Goal: Task Accomplishment & Management: Manage account settings

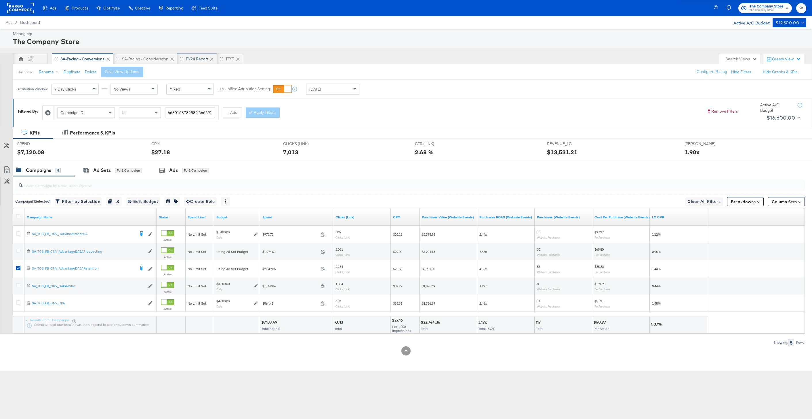
click at [197, 58] on div "FY24 Report" at bounding box center [197, 58] width 22 height 5
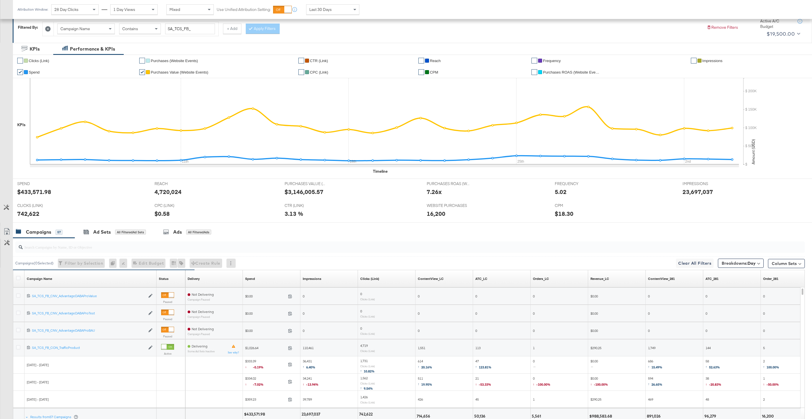
click at [118, 223] on div "SPEND SPEND $433,571.98 REACH REACH 4,720,024 PURCHASES VALUE (WEBSITE EVENTS) …" at bounding box center [412, 201] width 799 height 44
click at [98, 233] on div "Ad Sets" at bounding box center [102, 232] width 18 height 7
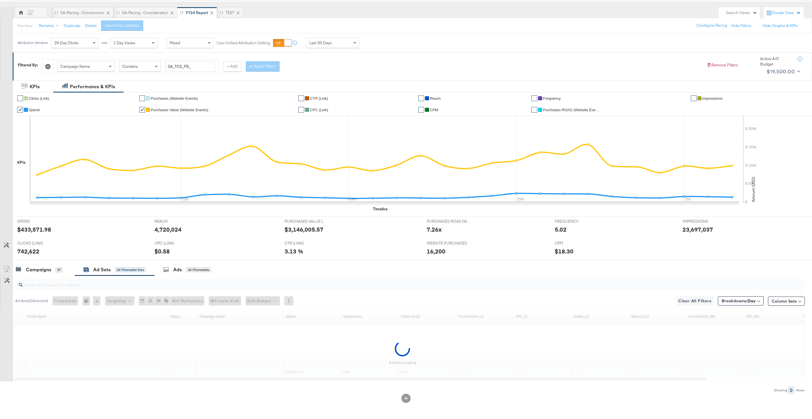
scroll to position [46, 0]
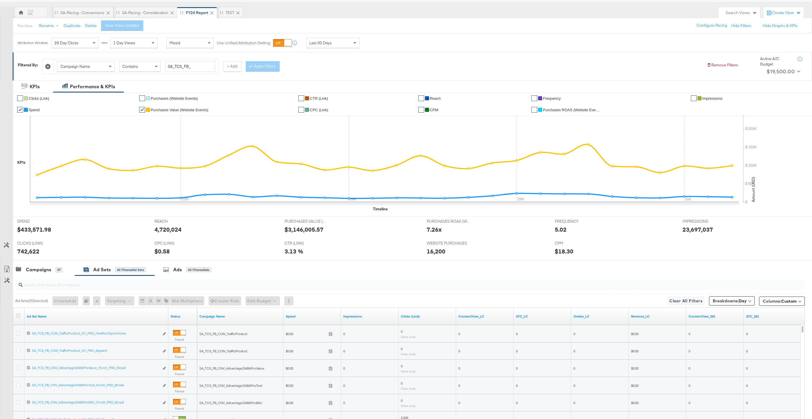
click at [18, 316] on icon at bounding box center [18, 316] width 4 height 4
click at [0, 0] on input "checkbox" at bounding box center [0, 0] width 0 height 0
click at [6, 267] on icon at bounding box center [6, 269] width 7 height 7
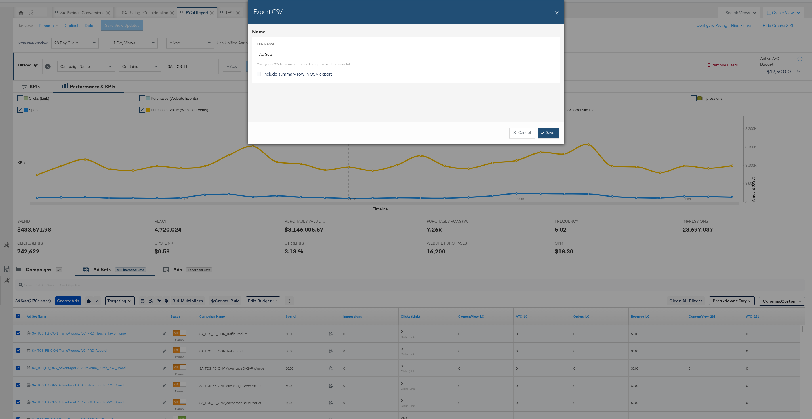
click at [549, 129] on link "Save" at bounding box center [548, 133] width 21 height 10
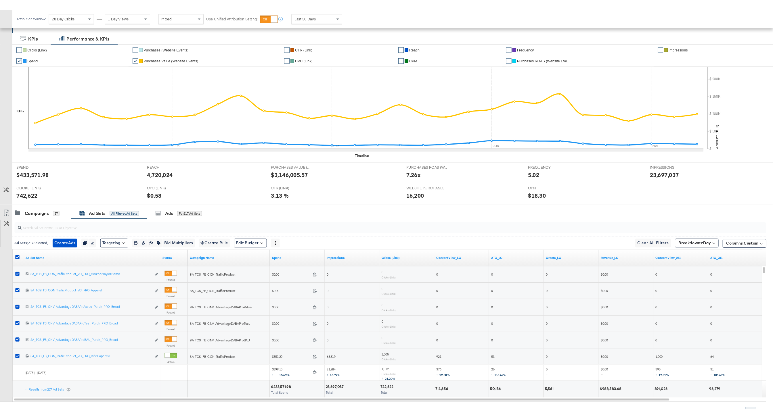
scroll to position [107, 0]
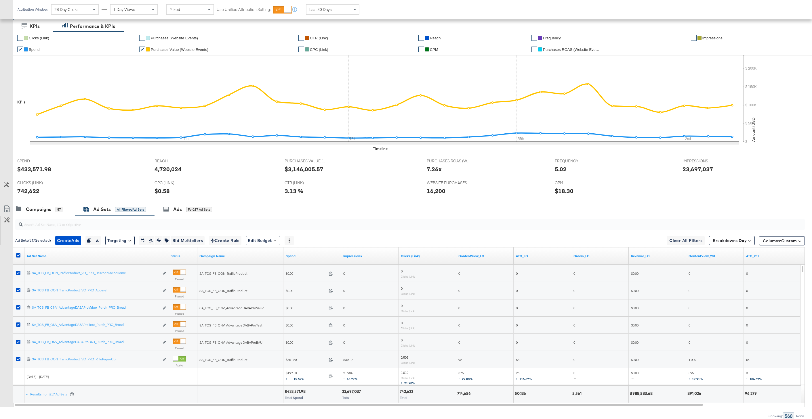
click at [10, 210] on link "Export as CSV" at bounding box center [6, 209] width 13 height 13
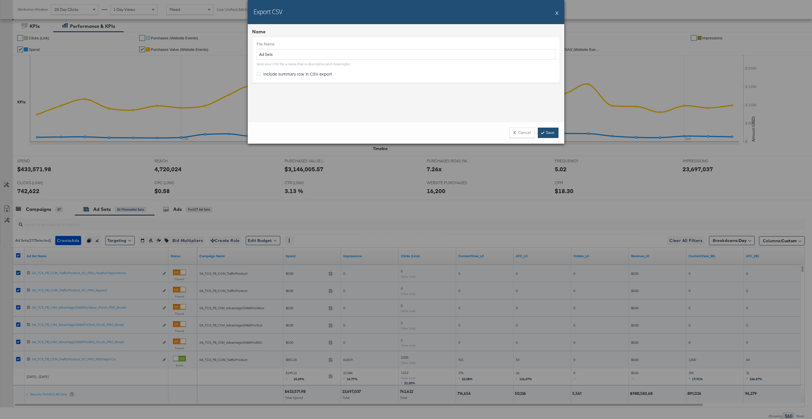
click at [553, 132] on link "Save" at bounding box center [548, 133] width 21 height 10
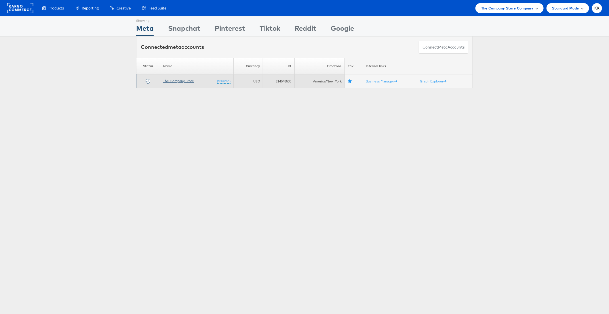
click at [177, 79] on link "The Company Store" at bounding box center [178, 81] width 31 height 4
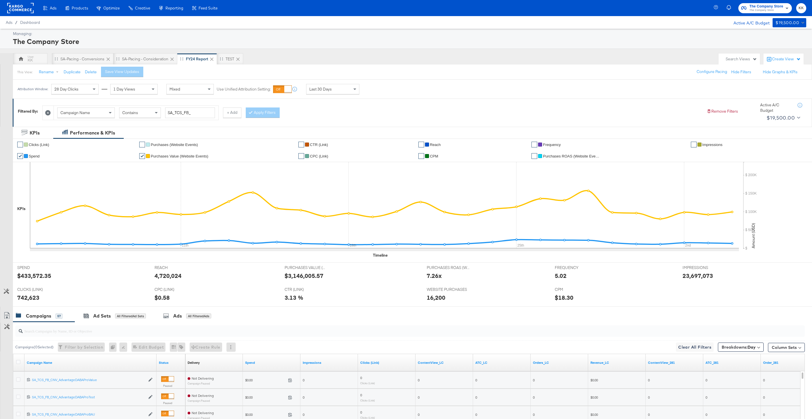
click at [26, 9] on rect at bounding box center [20, 8] width 26 height 10
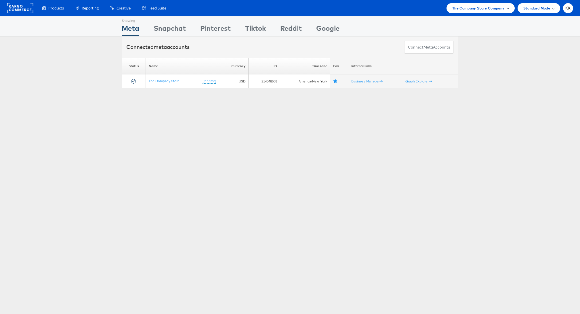
click at [490, 7] on span "The Company Store Company" at bounding box center [478, 8] width 52 height 6
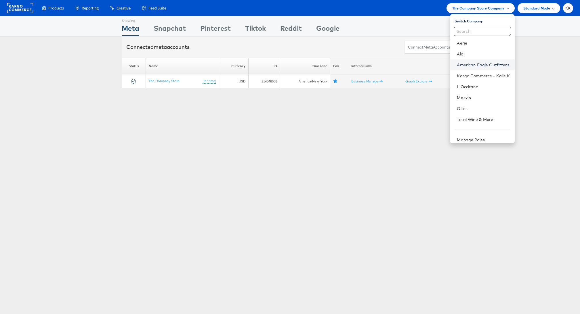
click at [480, 64] on link "American Eagle Outfitters" at bounding box center [483, 65] width 53 height 6
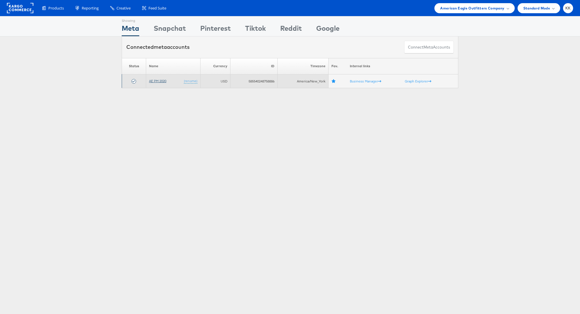
click at [150, 79] on link "AE PM 2020" at bounding box center [157, 81] width 17 height 4
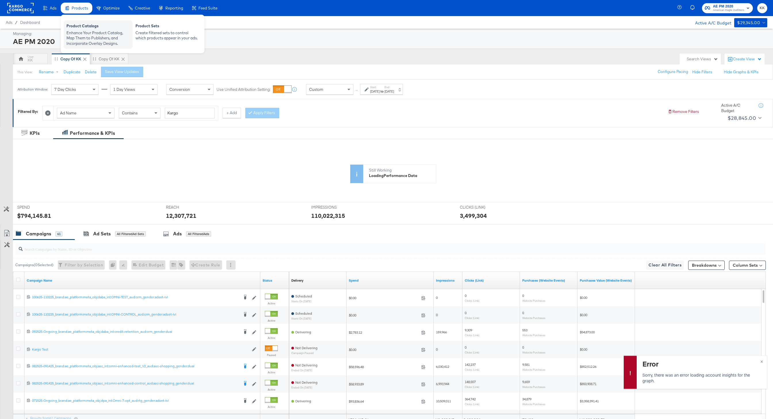
click at [87, 36] on div "Enhance Your Product Catalog, Map Them to Publishers, and Incorporate Overlay D…" at bounding box center [97, 38] width 63 height 16
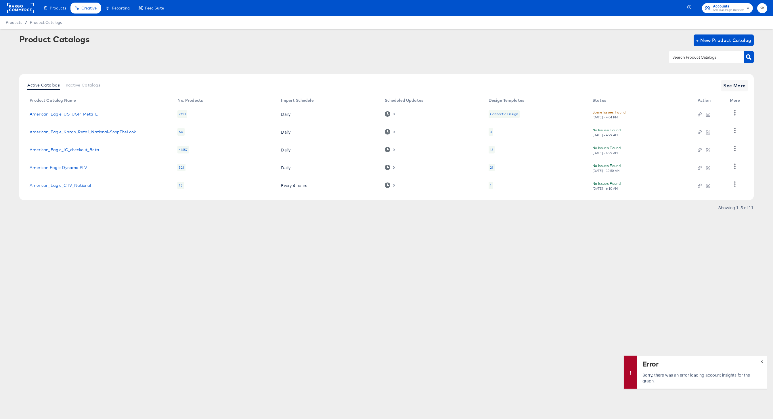
click at [762, 358] on span "×" at bounding box center [761, 361] width 3 height 7
click at [95, 149] on link "American_Eagle_IG_checkout_Beta" at bounding box center [65, 150] width 70 height 5
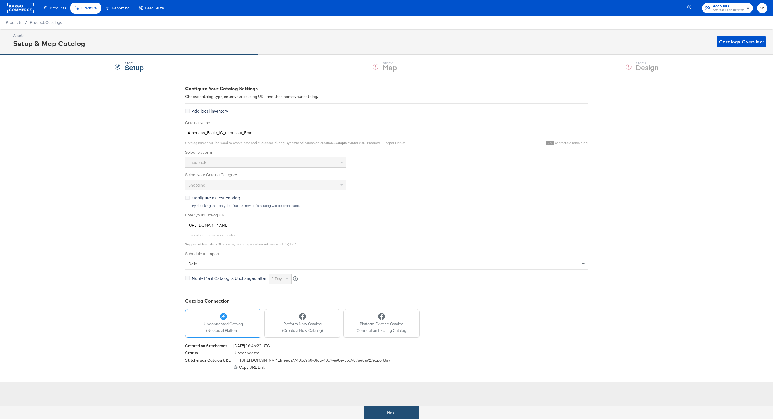
click at [402, 414] on button "Next" at bounding box center [391, 413] width 55 height 13
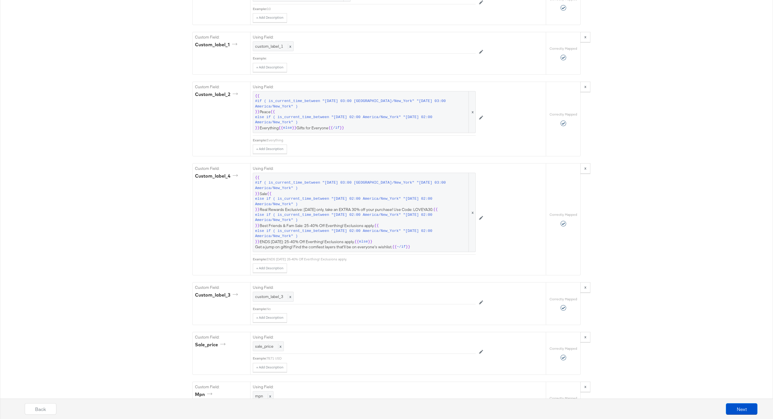
scroll to position [797, 0]
click at [370, 218] on span "else if ( is_current_time_between "2025-10-03 02:00 America/New_York" "2025-10-…" at bounding box center [361, 218] width 213 height 11
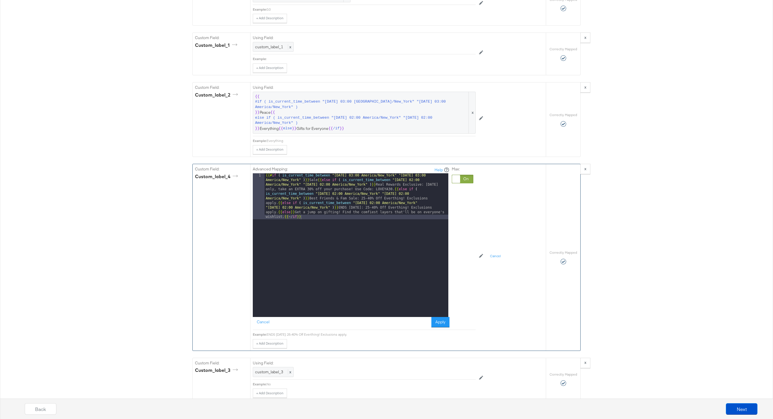
click at [279, 213] on div "{{# if ( is_current_time_between "2024-06-11 03:00 America/New_York" "2024-06-1…" at bounding box center [357, 291] width 184 height 236
click at [279, 204] on div "{{# if ( is_current_time_between "2024-06-11 03:00 America/New_York" "2024-06-1…" at bounding box center [357, 270] width 184 height 194
click at [431, 218] on div "{{# if ( is_current_time_between "2024-06-11 03:00 America/New_York" "2024-06-1…" at bounding box center [357, 263] width 184 height 181
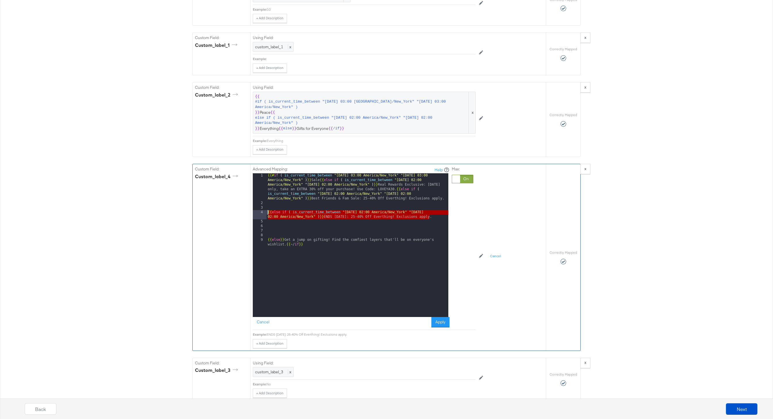
drag, startPoint x: 431, startPoint y: 218, endPoint x: 253, endPoint y: 211, distance: 179.0
click at [252, 211] on div "Advanced Mapping: Help 1 2 3 4 5 6 7 8 9 {{# if ( is_current_time_between "2024…" at bounding box center [398, 257] width 296 height 186
click at [284, 223] on div "{{# if ( is_current_time_between "2024-06-11 03:00 America/New_York" "2024-06-1…" at bounding box center [358, 263] width 182 height 181
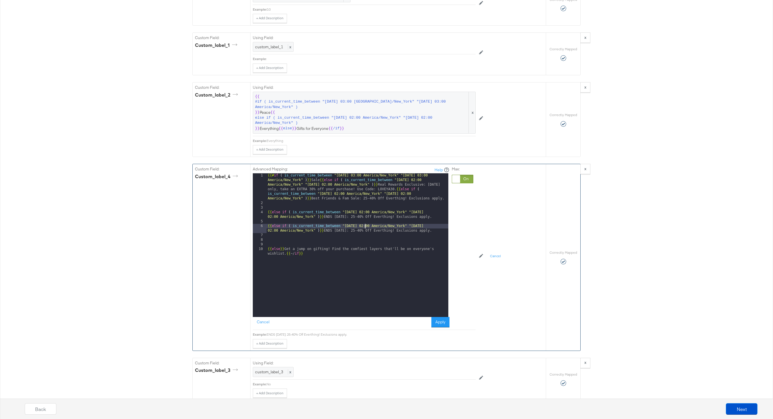
click at [365, 227] on div "{{# if ( is_current_time_between "2024-06-11 03:00 America/New_York" "2024-06-1…" at bounding box center [358, 263] width 182 height 181
click at [439, 227] on div "{{# if ( is_current_time_between "2024-06-11 03:00 America/New_York" "2024-06-1…" at bounding box center [358, 263] width 182 height 181
drag, startPoint x: 432, startPoint y: 231, endPoint x: 337, endPoint y: 231, distance: 94.9
click at [337, 231] on div "{{# if ( is_current_time_between "2024-06-11 03:00 America/New_York" "2024-06-1…" at bounding box center [358, 263] width 182 height 181
click at [328, 231] on div "{{# if ( is_current_time_between "2024-06-11 03:00 America/New_York" "2024-06-1…" at bounding box center [358, 263] width 182 height 181
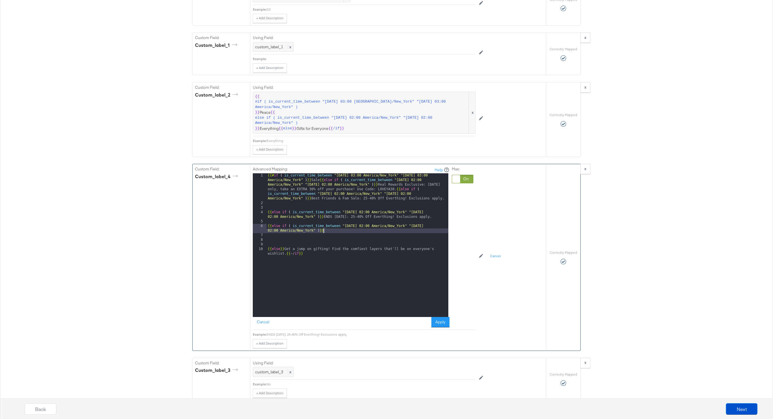
paste textarea
click at [351, 202] on div "{{# if ( is_current_time_between "2024-06-11 03:00 America/New_York" "2024-06-1…" at bounding box center [358, 263] width 182 height 181
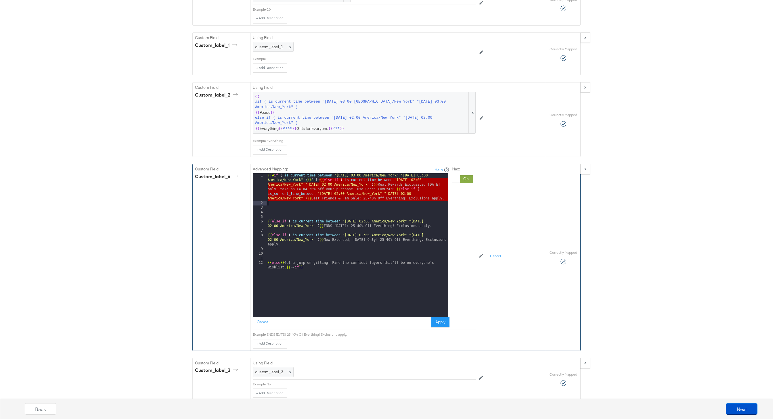
drag, startPoint x: 319, startPoint y: 181, endPoint x: 450, endPoint y: 200, distance: 131.8
click at [450, 201] on div "Advanced Mapping: Help 1 2 3 4 5 6 7 8 9 10 11 12 {{# if ( is_current_time_betw…" at bounding box center [364, 247] width 223 height 166
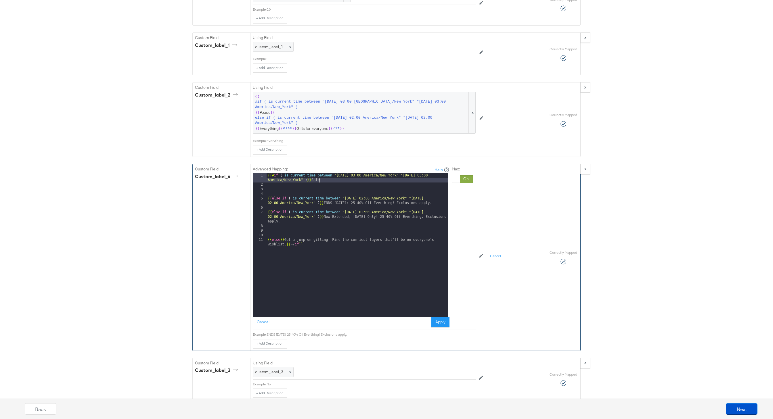
click at [266, 199] on div "5" at bounding box center [260, 200] width 14 height 9
click at [269, 199] on div "{{# if ( is_current_time_between "2024-06-11 03:00 America/New_York" "2024-06-1…" at bounding box center [358, 254] width 182 height 162
drag, startPoint x: 266, startPoint y: 199, endPoint x: 266, endPoint y: 211, distance: 11.5
click at [266, 199] on div "{{# if ( is_current_time_between "2024-06-11 03:00 America/New_York" "2024-06-1…" at bounding box center [357, 258] width 184 height 171
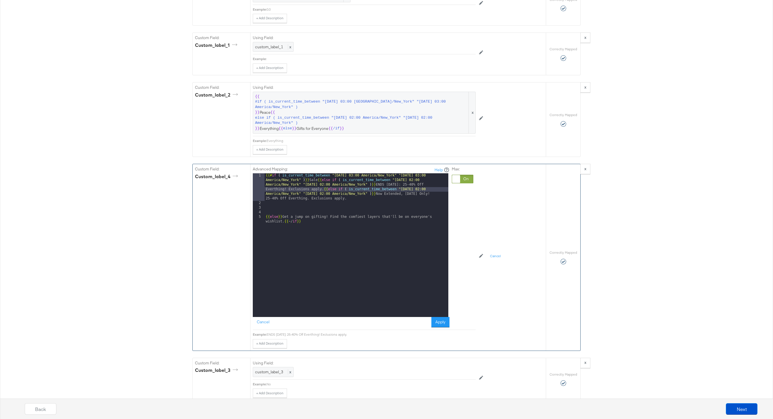
click at [265, 218] on div "{{# if ( is_current_time_between "2024-06-11 03:00 America/New_York" "2024-06-1…" at bounding box center [357, 263] width 184 height 181
click at [442, 323] on button "Apply" at bounding box center [440, 322] width 18 height 10
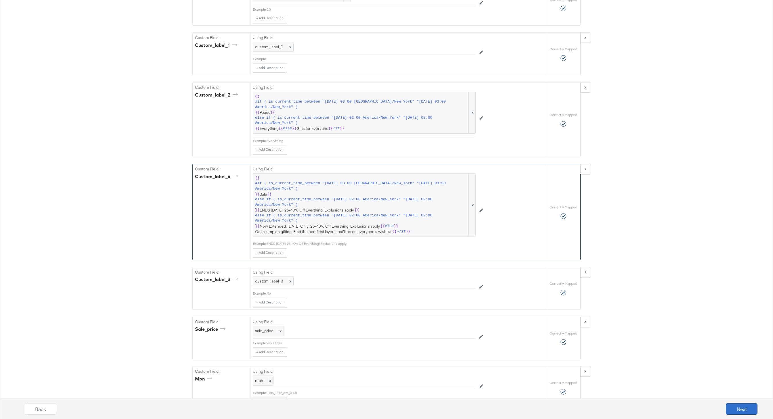
click at [748, 413] on button "Next" at bounding box center [742, 410] width 32 height 12
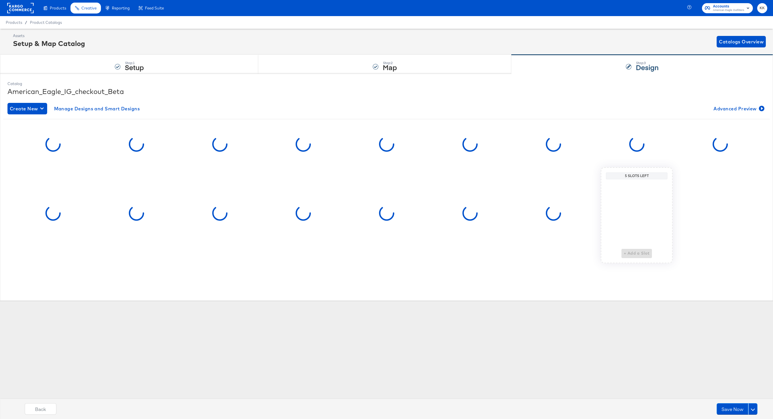
scroll to position [0, 0]
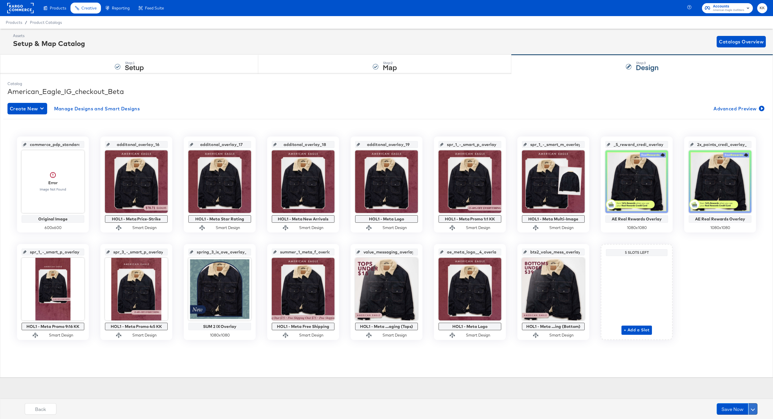
click at [755, 412] on button at bounding box center [752, 410] width 9 height 12
click at [739, 398] on div "Schedule Save" at bounding box center [739, 397] width 26 height 5
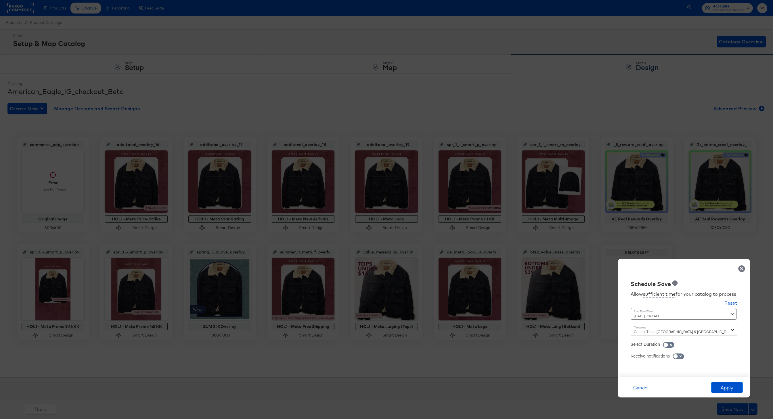
click at [658, 316] on div "October 6th 2025 7:49 AM ‹ October 2025 › Su Mo Tu We Th Fr Sa 28 29 30 1 2 3 4…" at bounding box center [670, 314] width 78 height 12
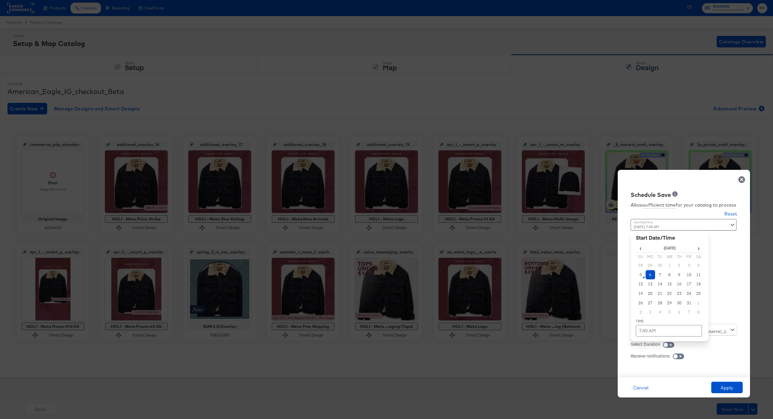
click at [648, 272] on td "6" at bounding box center [651, 274] width 10 height 9
click at [653, 329] on td "7:49 AM" at bounding box center [669, 331] width 66 height 12
click at [657, 292] on span "▼" at bounding box center [658, 288] width 12 height 12
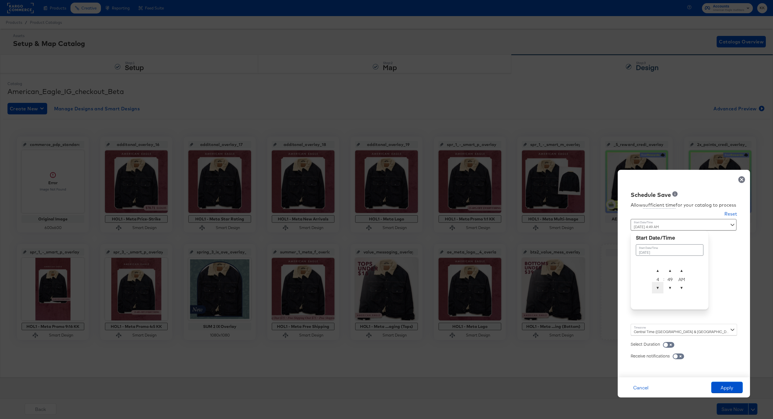
click at [657, 292] on span "▼" at bounding box center [658, 288] width 12 height 12
click at [672, 270] on span "▲" at bounding box center [670, 271] width 12 height 12
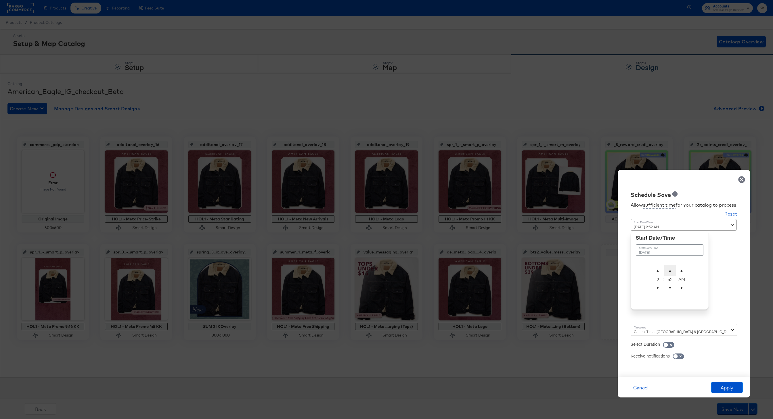
click at [672, 270] on span "▲" at bounding box center [670, 271] width 12 height 12
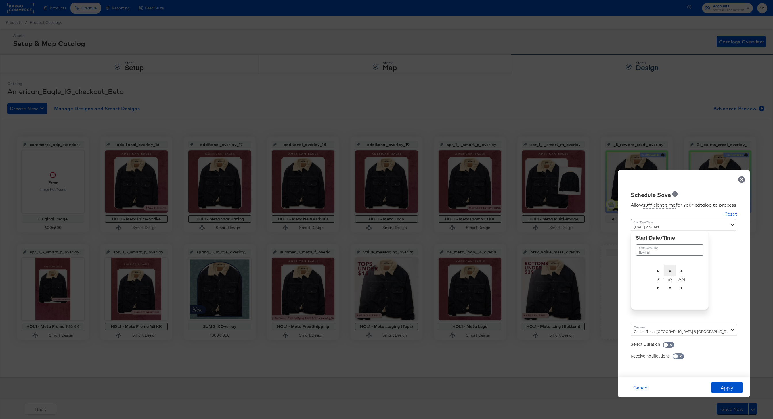
click at [672, 270] on span "▲" at bounding box center [670, 271] width 12 height 12
type input "October 6th 2025 2:00 AM"
click at [641, 331] on div "Central Time (US & Canada) (America/Chicago)" at bounding box center [684, 330] width 106 height 12
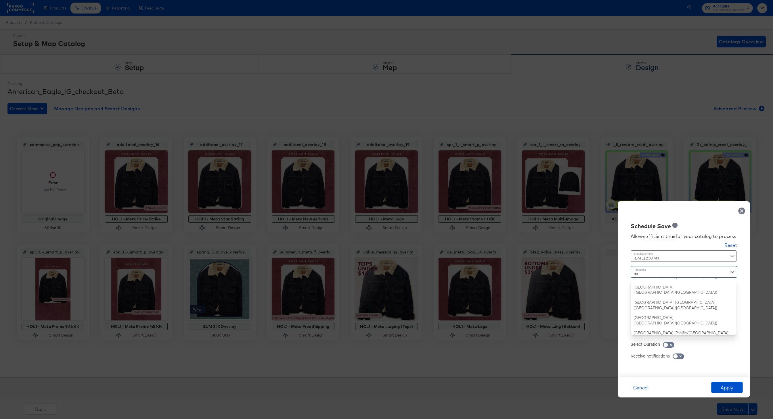
type input "new"
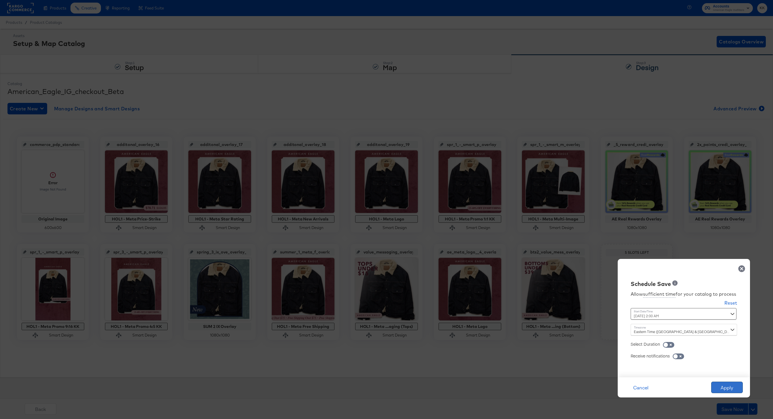
click at [716, 385] on button "Apply" at bounding box center [727, 388] width 32 height 12
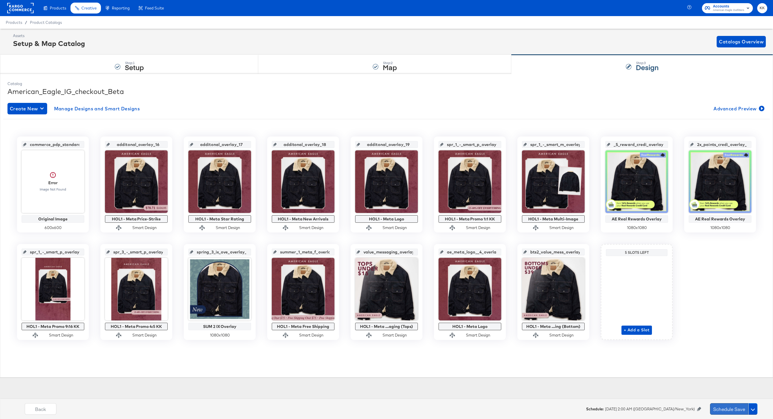
click at [723, 407] on button "Schedule Save" at bounding box center [729, 410] width 38 height 12
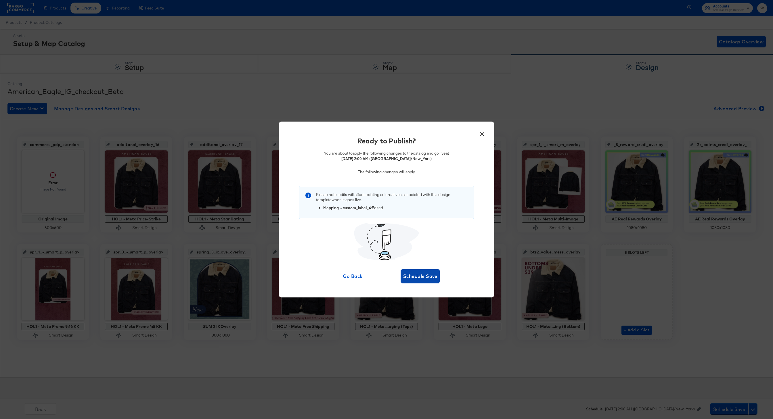
click at [423, 280] on button "Schedule Save" at bounding box center [420, 277] width 39 height 14
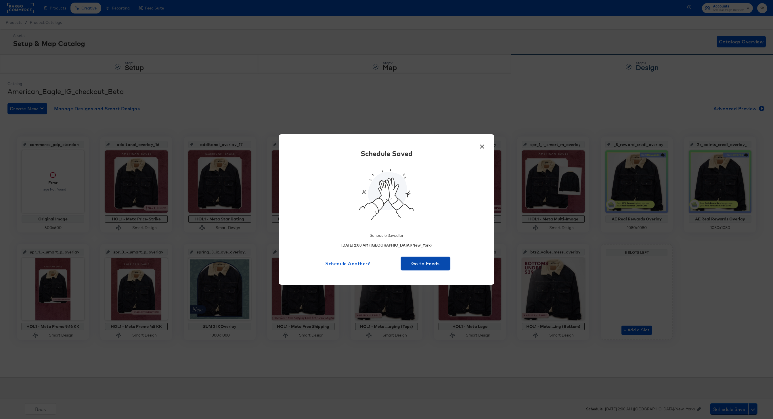
click at [426, 263] on span "Go to Feeds" at bounding box center [425, 264] width 45 height 8
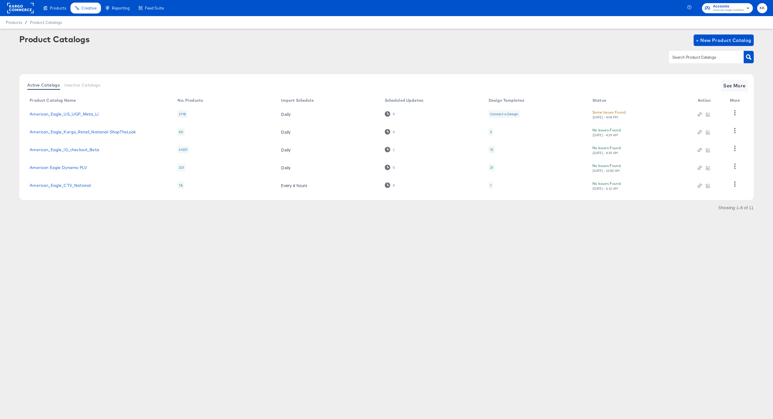
click at [17, 8] on rect at bounding box center [20, 8] width 26 height 10
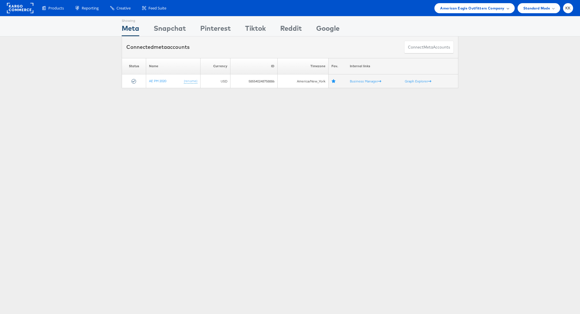
click at [486, 9] on span "American Eagle Outfitters Company" at bounding box center [472, 8] width 64 height 6
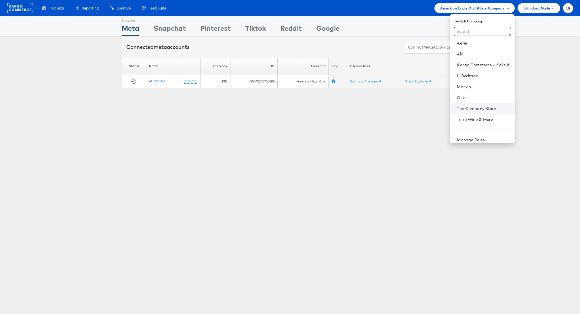
click at [471, 104] on li "The Company Store" at bounding box center [482, 108] width 64 height 11
click at [486, 110] on link "The Company Store" at bounding box center [483, 109] width 53 height 6
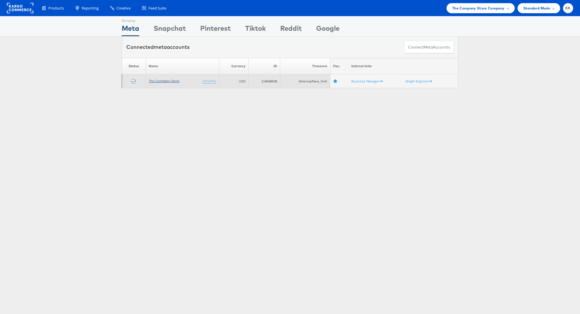
click at [162, 82] on link "The Company Store" at bounding box center [164, 81] width 31 height 4
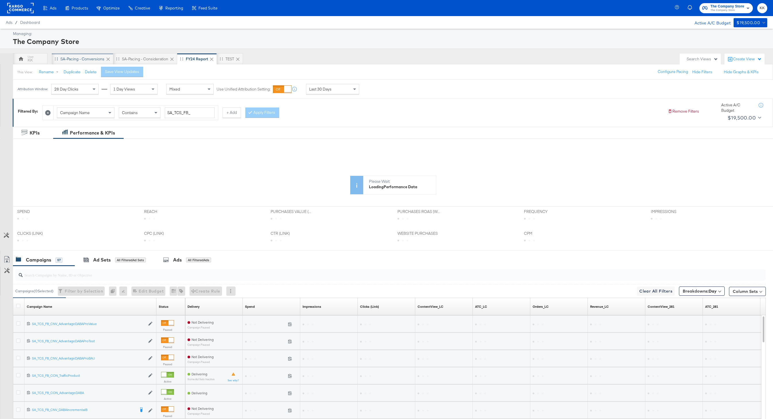
click at [70, 60] on div "SA-Pacing - Conversions" at bounding box center [82, 58] width 44 height 5
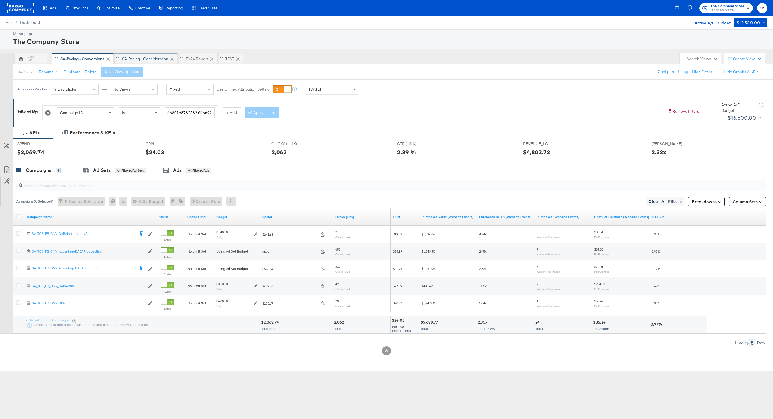
click at [152, 61] on div "SA-Pacing - Consideration" at bounding box center [145, 58] width 46 height 5
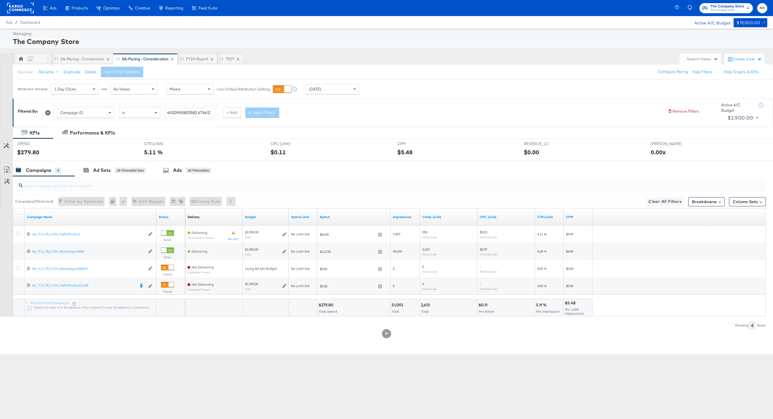
click at [336, 94] on div "Attribution Window: 1 Day Clicks No Views Mixed Use Unified Attribution Setting…" at bounding box center [189, 89] width 353 height 19
click at [336, 92] on div "[DATE]" at bounding box center [332, 89] width 53 height 10
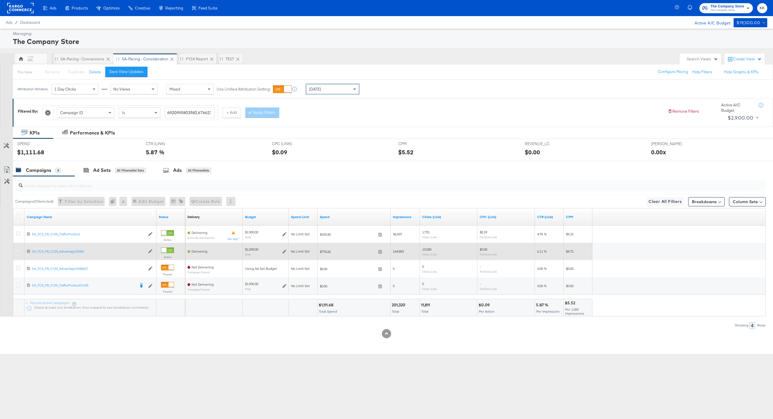
click at [19, 250] on icon at bounding box center [18, 251] width 4 height 4
click at [0, 0] on input "checkbox" at bounding box center [0, 0] width 0 height 0
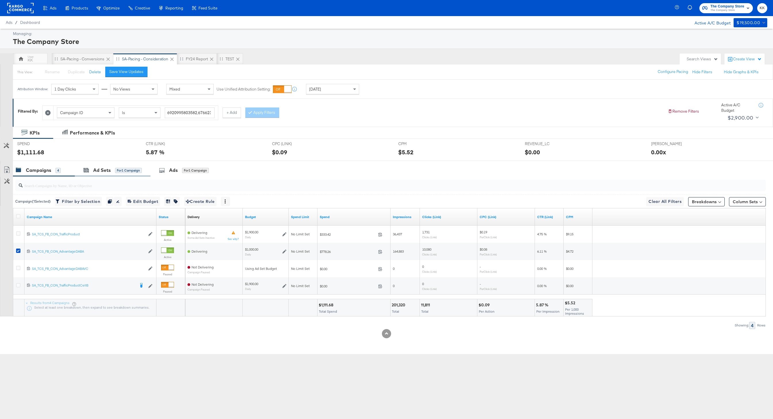
click at [114, 167] on div "Ad Sets for 1 Campaign" at bounding box center [113, 170] width 76 height 12
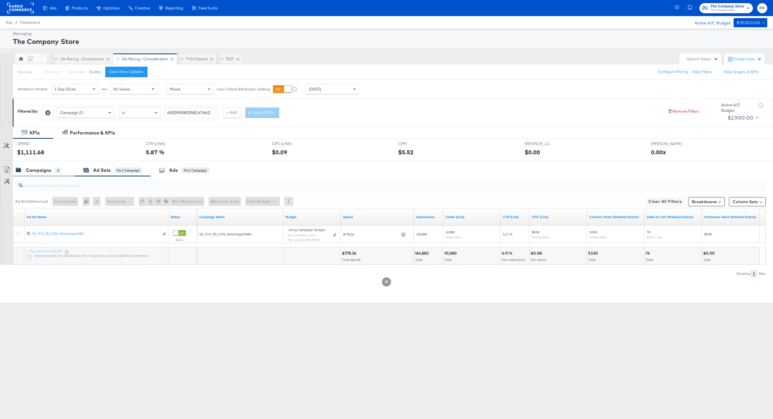
click at [52, 170] on div "Campaigns 4" at bounding box center [38, 170] width 45 height 7
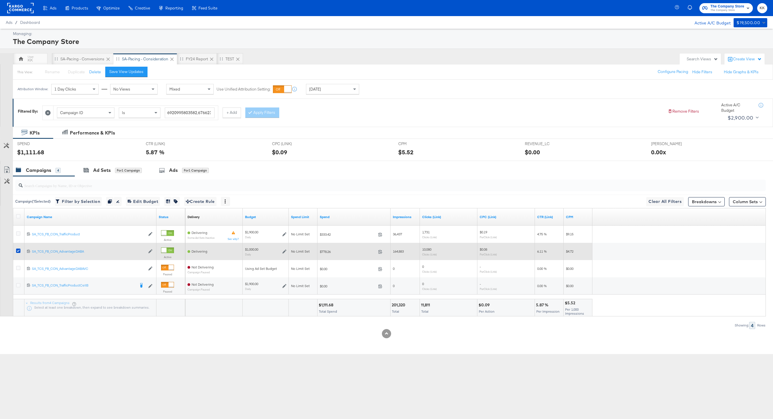
click at [284, 253] on icon at bounding box center [284, 252] width 4 height 4
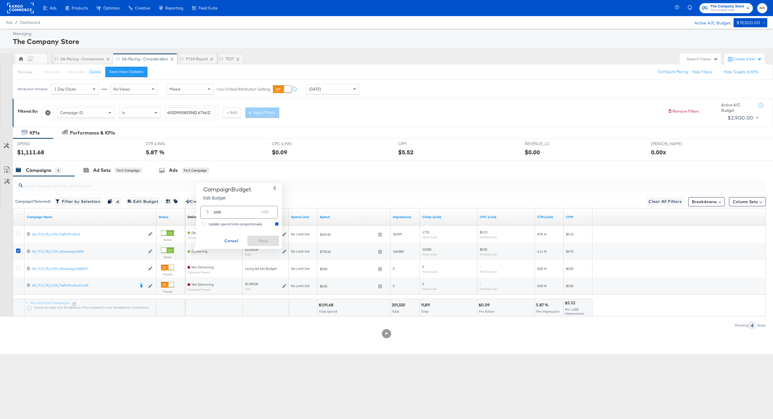
click at [217, 213] on input "1000" at bounding box center [235, 210] width 45 height 12
type input "1500"
click at [259, 238] on span "Save" at bounding box center [263, 241] width 27 height 7
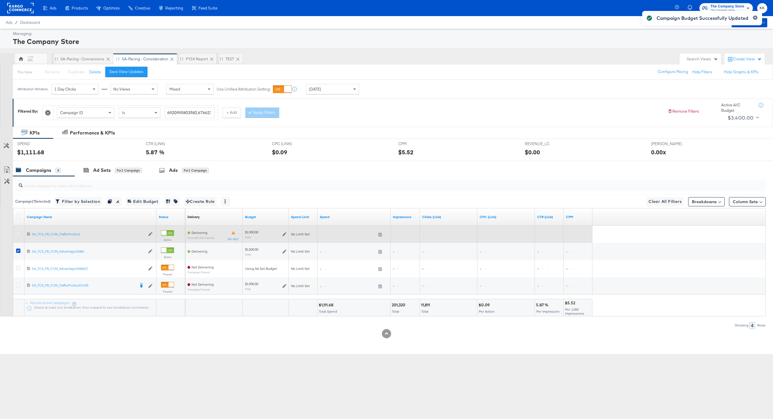
click at [17, 233] on icon at bounding box center [18, 234] width 4 height 4
click at [0, 0] on input "checkbox" at bounding box center [0, 0] width 0 height 0
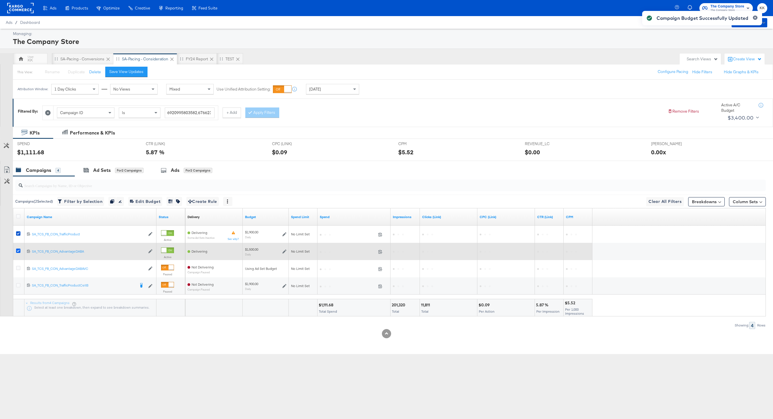
click at [17, 251] on icon at bounding box center [18, 251] width 4 height 4
click at [0, 0] on input "checkbox" at bounding box center [0, 0] width 0 height 0
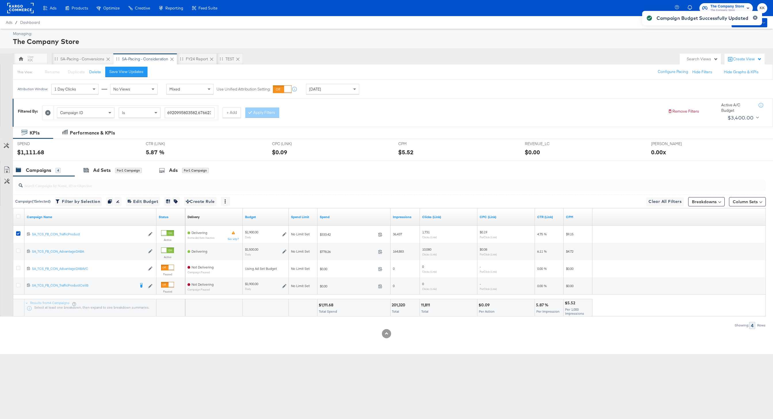
click at [96, 178] on input "search" at bounding box center [359, 183] width 672 height 11
click at [107, 175] on div "Ad Sets for 1 Campaign" at bounding box center [113, 170] width 76 height 12
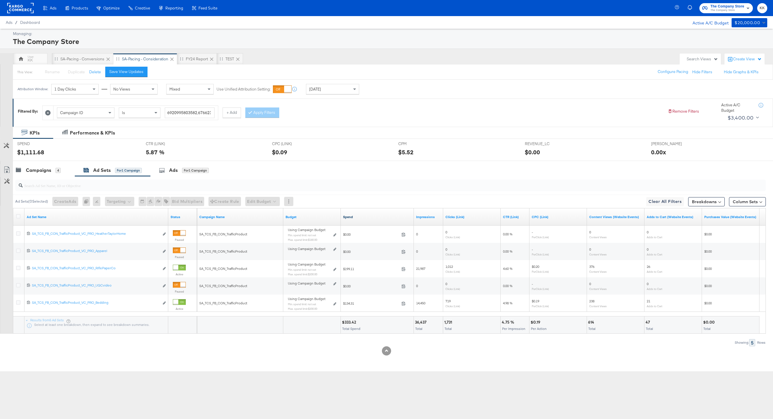
click at [349, 216] on link "Spend" at bounding box center [377, 217] width 68 height 5
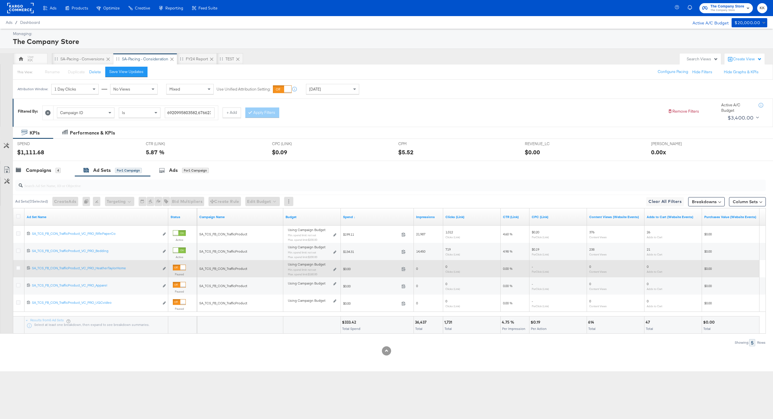
click at [332, 268] on div "Using Campaign Budget Min. spend limit: not set Max. spend limit : $180.00 Edit…" at bounding box center [312, 272] width 48 height 14
click at [334, 268] on icon at bounding box center [334, 269] width 3 height 3
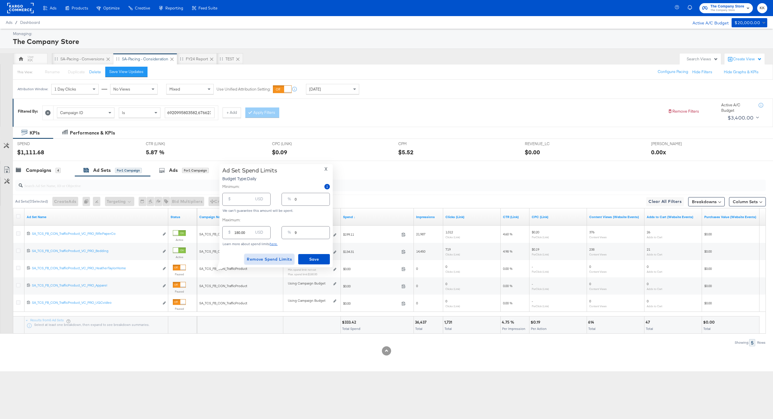
click at [271, 256] on span "Remove Spend Limits" at bounding box center [269, 259] width 45 height 7
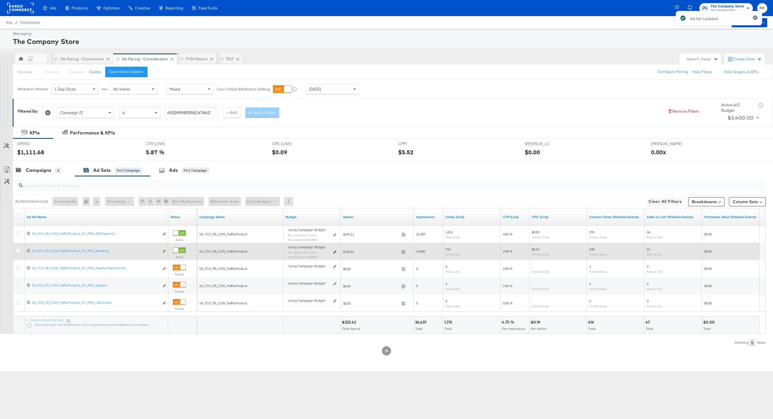
click at [335, 252] on icon at bounding box center [334, 252] width 3 height 3
type input "200.00"
type input "11"
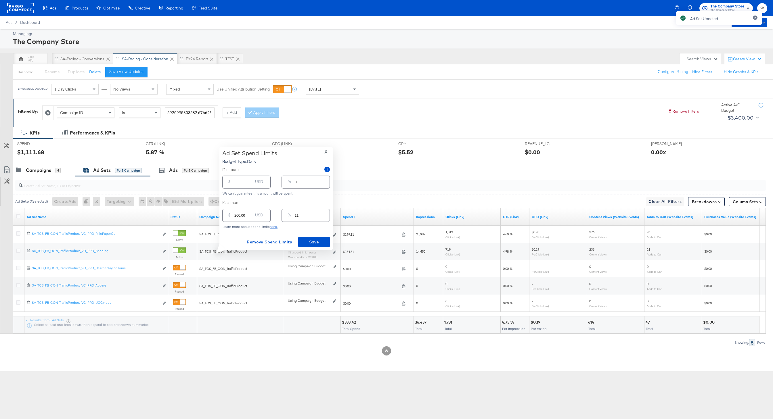
click at [241, 186] on div "$ USD" at bounding box center [246, 182] width 48 height 13
type input "17"
type input "1"
type input "179"
type input "9"
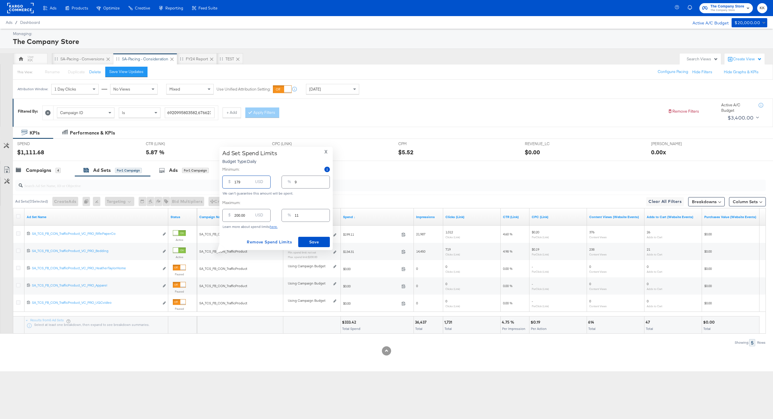
type input "17"
type input "1"
type input "170"
type input "9"
type input "170.00"
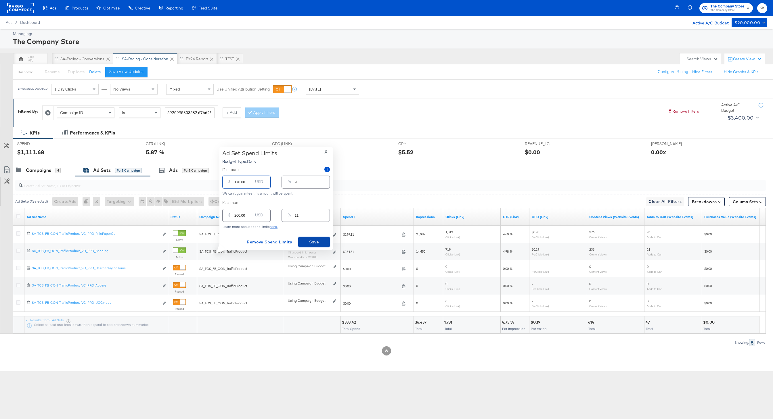
click at [314, 242] on span "Save" at bounding box center [314, 242] width 27 height 7
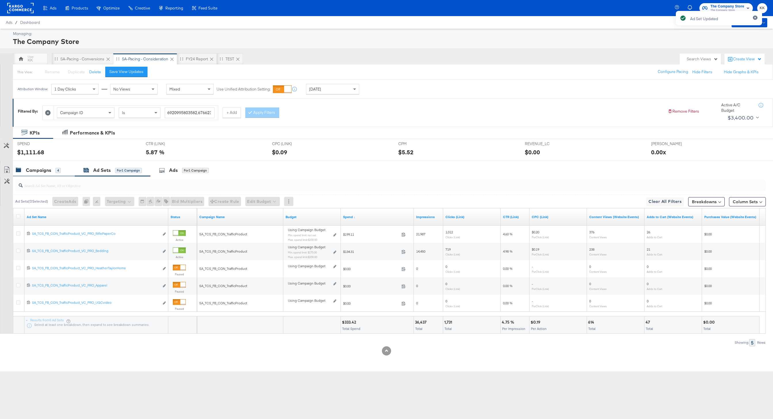
click at [49, 173] on div "Campaigns" at bounding box center [38, 170] width 25 height 7
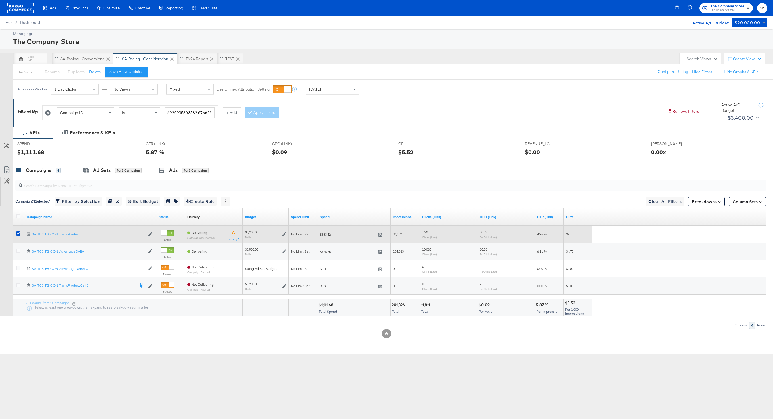
click at [285, 235] on icon at bounding box center [284, 234] width 4 height 4
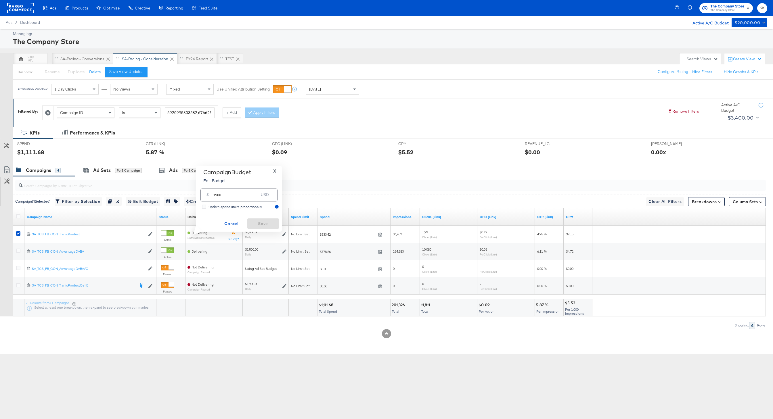
drag, startPoint x: 223, startPoint y: 195, endPoint x: 196, endPoint y: 195, distance: 27.6
click at [196, 195] on div "Campaign Budget Edit Budget X $ 1900 USD Update spend limits proportionally Can…" at bounding box center [239, 199] width 86 height 66
type input "1000"
click at [262, 219] on button "Save" at bounding box center [263, 224] width 32 height 10
click at [86, 62] on div "SA-Pacing - Conversions" at bounding box center [83, 59] width 62 height 12
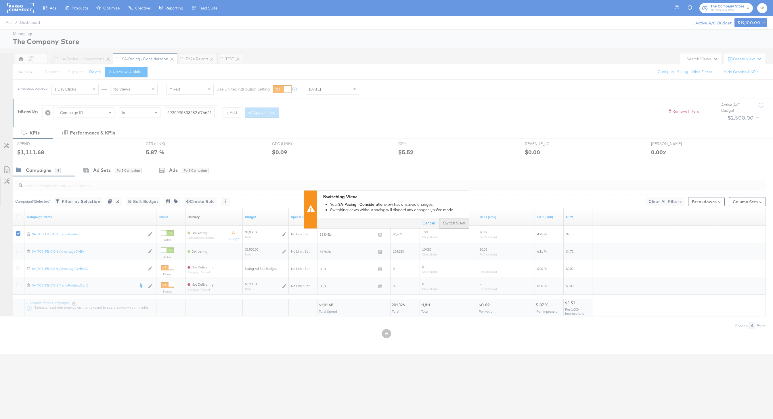
click at [456, 219] on button "Switch View" at bounding box center [454, 224] width 30 height 10
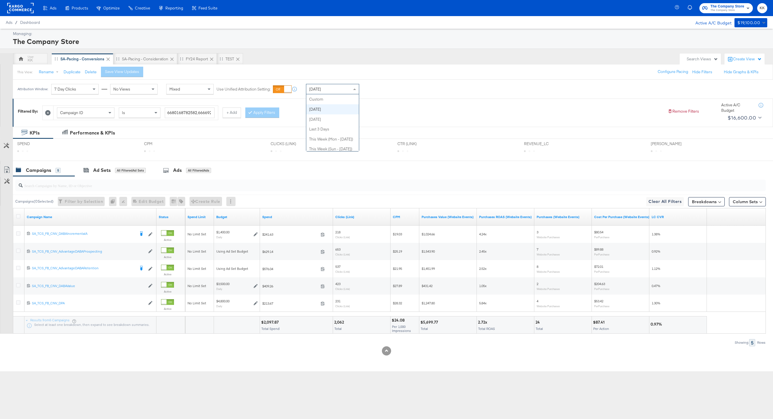
click at [314, 90] on span "[DATE]" at bounding box center [315, 89] width 12 height 5
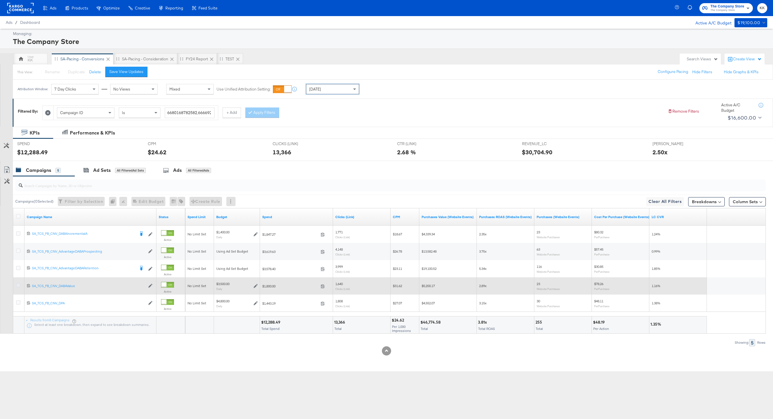
click at [20, 284] on icon at bounding box center [18, 285] width 4 height 4
click at [0, 0] on input "checkbox" at bounding box center [0, 0] width 0 height 0
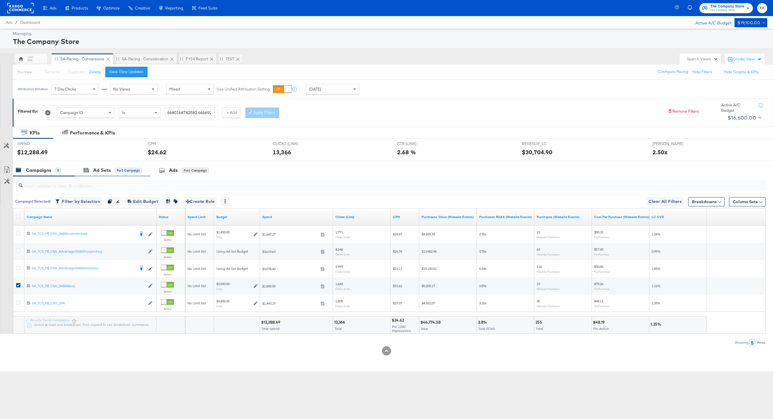
click at [132, 166] on div "Ad Sets for 1 Campaign" at bounding box center [113, 170] width 76 height 12
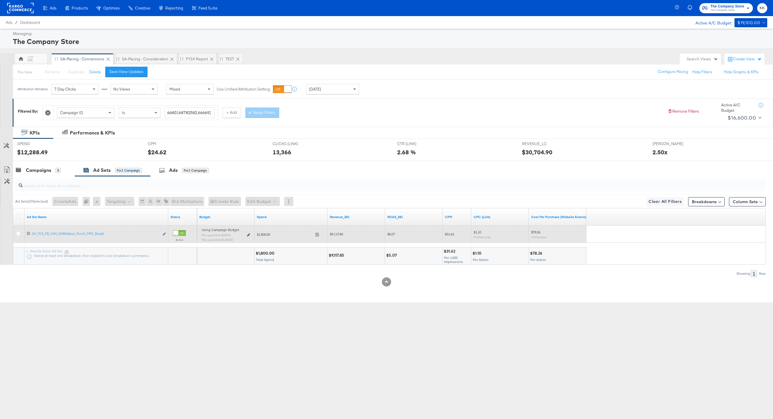
click at [249, 234] on icon at bounding box center [248, 235] width 3 height 3
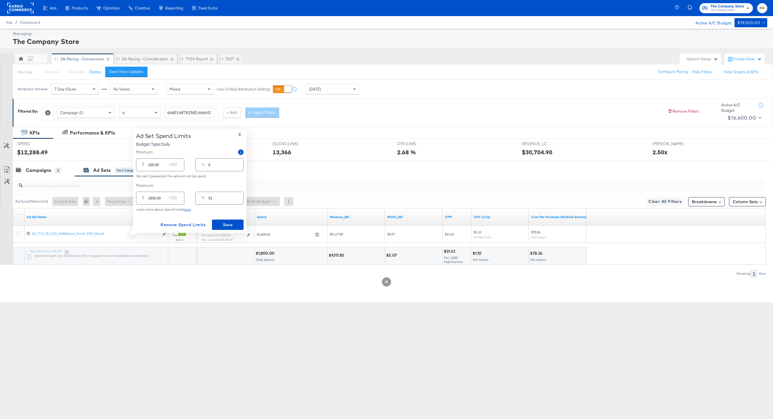
click at [151, 198] on input "1800.00" at bounding box center [157, 196] width 18 height 12
type input "100.00"
type input "3"
type input "1500.00"
type input "43"
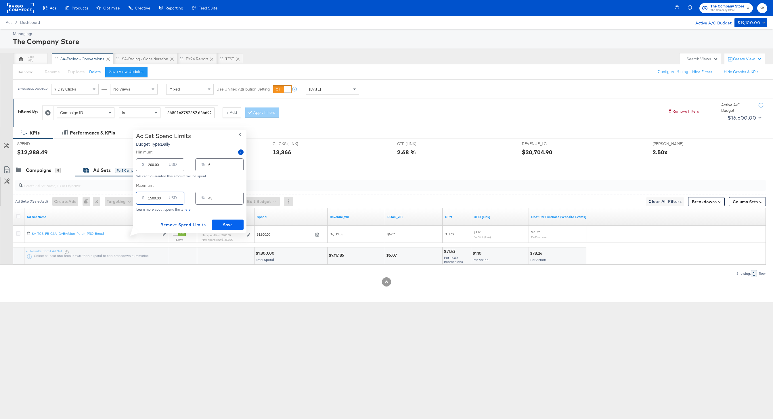
type input "1500.00"
click at [234, 226] on span "Save" at bounding box center [227, 224] width 27 height 7
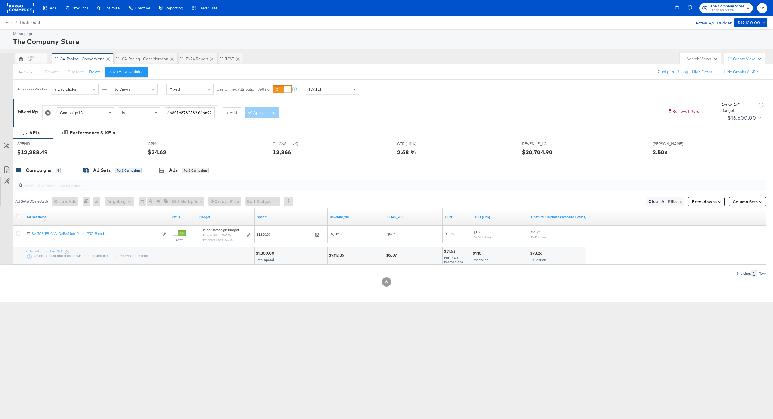
click at [57, 172] on div "5" at bounding box center [58, 170] width 5 height 5
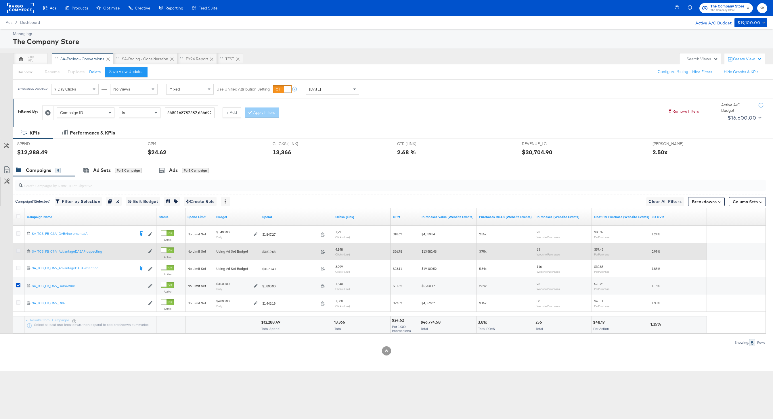
click at [18, 252] on icon at bounding box center [18, 251] width 4 height 4
click at [0, 0] on input "checkbox" at bounding box center [0, 0] width 0 height 0
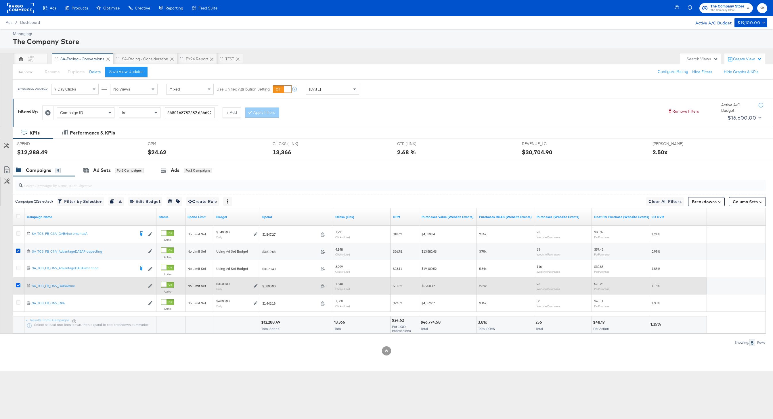
click at [18, 284] on icon at bounding box center [18, 285] width 4 height 4
click at [0, 0] on input "checkbox" at bounding box center [0, 0] width 0 height 0
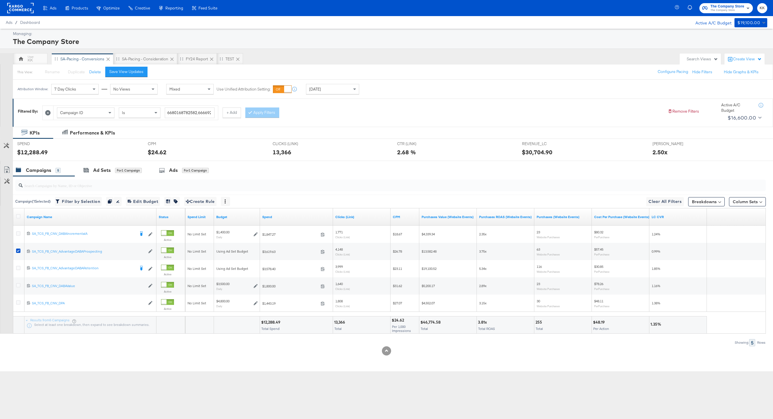
click at [110, 184] on input "search" at bounding box center [359, 183] width 672 height 11
click at [126, 162] on div at bounding box center [386, 163] width 773 height 5
click at [126, 164] on div at bounding box center [386, 163] width 773 height 5
click at [123, 173] on div "for 1 Campaign" at bounding box center [128, 170] width 27 height 5
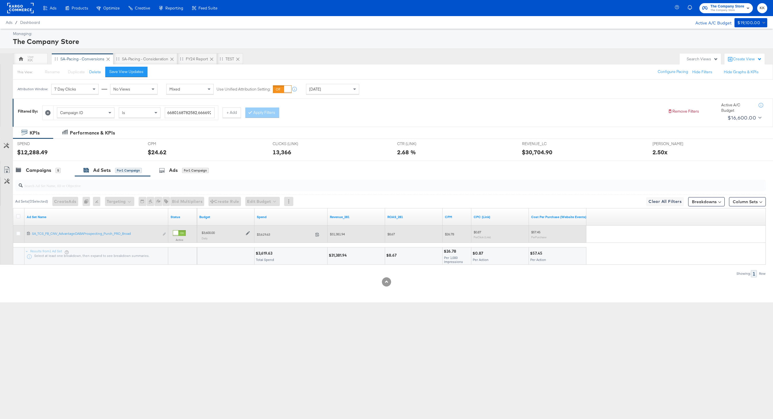
click at [250, 234] on div "$3,600.00 Daily" at bounding box center [225, 235] width 53 height 14
click at [249, 232] on icon at bounding box center [248, 234] width 4 height 4
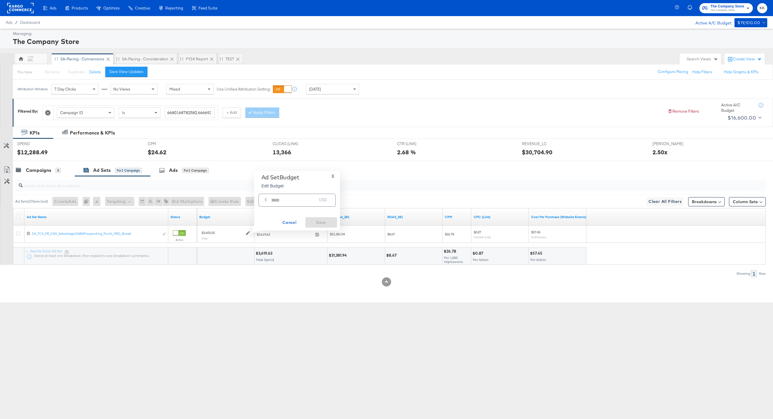
click at [275, 201] on input "3600" at bounding box center [294, 198] width 45 height 12
type input "3900"
click at [326, 218] on button "Save" at bounding box center [321, 222] width 32 height 10
click at [47, 163] on div at bounding box center [386, 163] width 773 height 5
click at [37, 176] on div "Campaigns 5" at bounding box center [44, 170] width 62 height 12
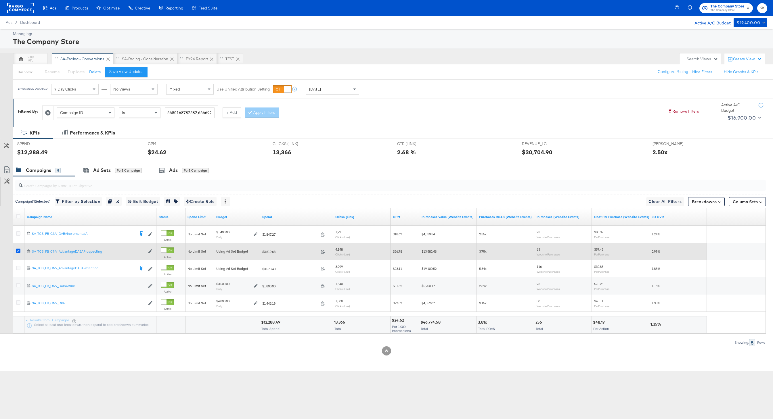
click at [18, 250] on icon at bounding box center [18, 251] width 4 height 4
click at [0, 0] on input "checkbox" at bounding box center [0, 0] width 0 height 0
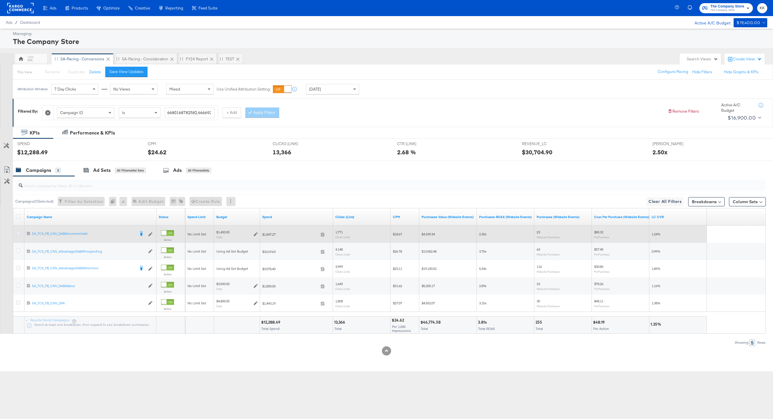
click at [17, 233] on icon at bounding box center [18, 234] width 4 height 4
click at [0, 0] on input "checkbox" at bounding box center [0, 0] width 0 height 0
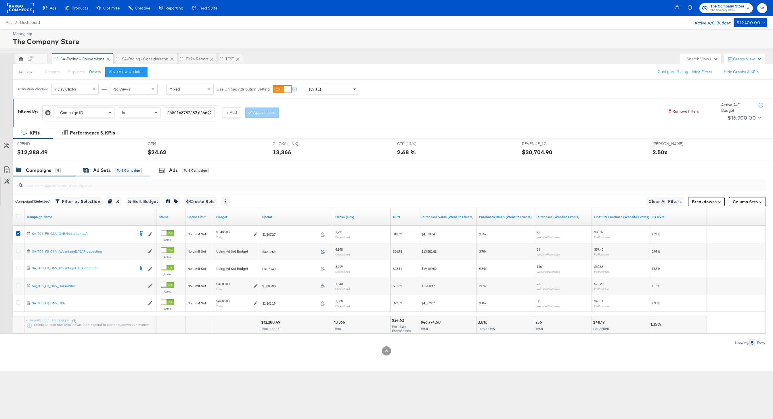
click at [116, 171] on div "for 1 Campaign" at bounding box center [128, 170] width 27 height 5
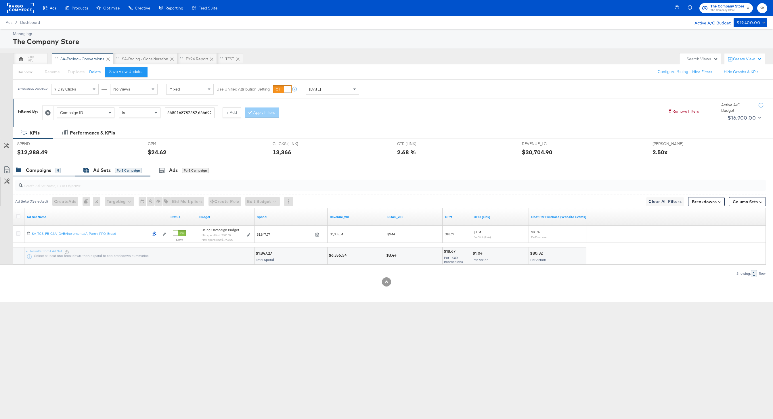
click at [41, 169] on div "Campaigns" at bounding box center [38, 170] width 25 height 7
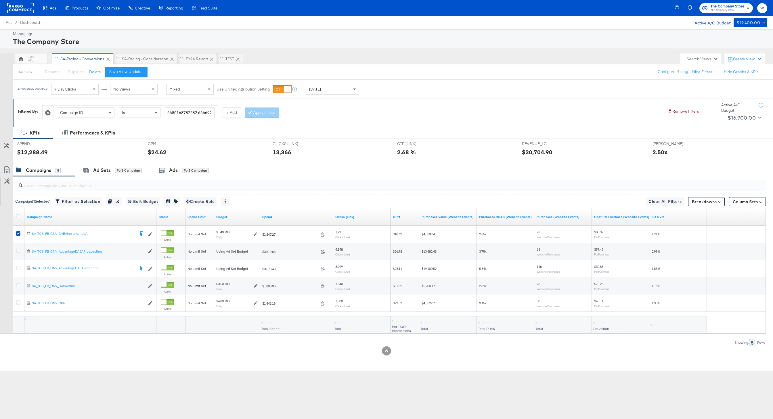
click at [325, 98] on div "Attribution Window: 7 Day Clicks No Views Mixed Use Unified Attribution Setting…" at bounding box center [189, 89] width 353 height 19
click at [325, 92] on div "[DATE]" at bounding box center [332, 89] width 53 height 10
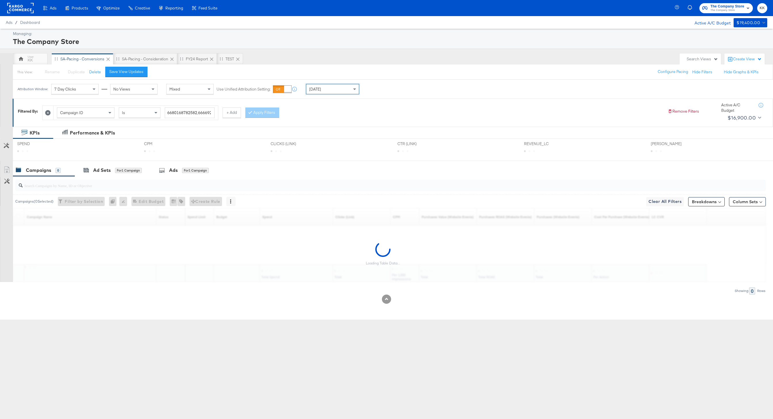
click at [397, 111] on div "Campaign ID Is 6680168782582,6666920108582,6664458643782,6638923556782,68834439…" at bounding box center [352, 112] width 621 height 18
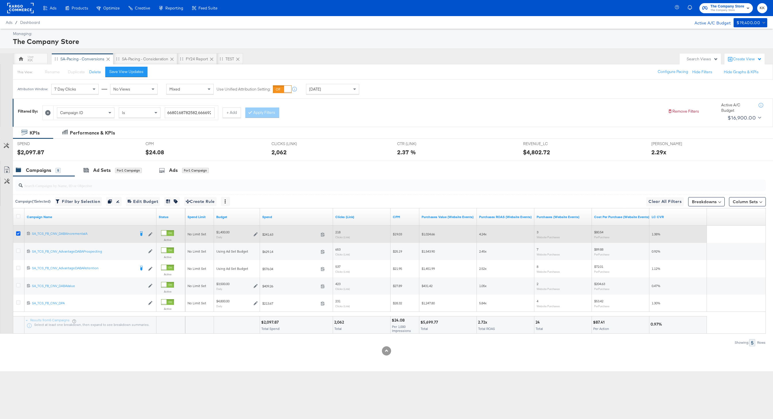
click at [18, 232] on icon at bounding box center [18, 234] width 4 height 4
click at [0, 0] on input "checkbox" at bounding box center [0, 0] width 0 height 0
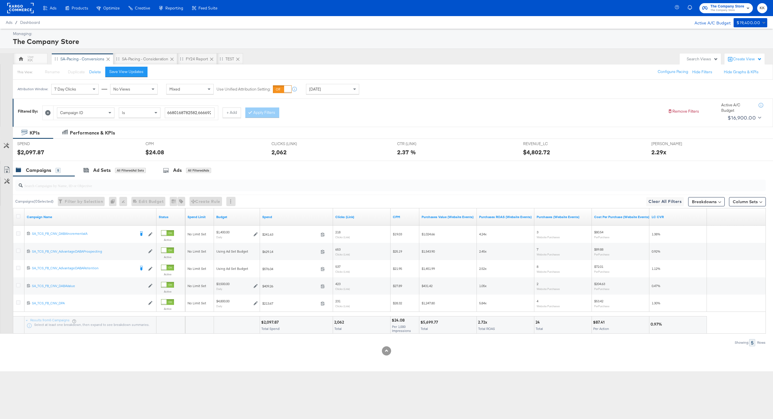
click at [257, 375] on div "Ads Ads Dashboard Main dashboard for Media Buying. New Campaign Create a new ca…" at bounding box center [386, 209] width 773 height 419
